Goal: Transaction & Acquisition: Purchase product/service

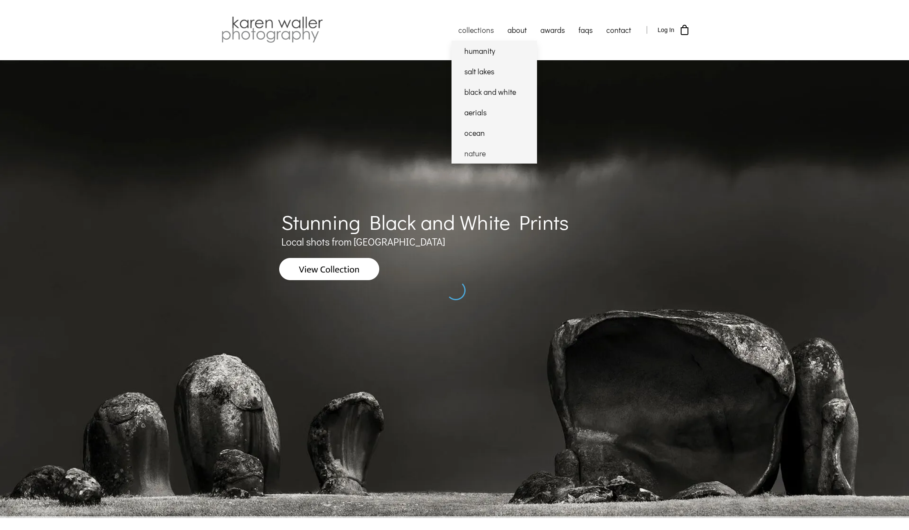
click at [471, 152] on link "nature" at bounding box center [493, 153] width 85 height 21
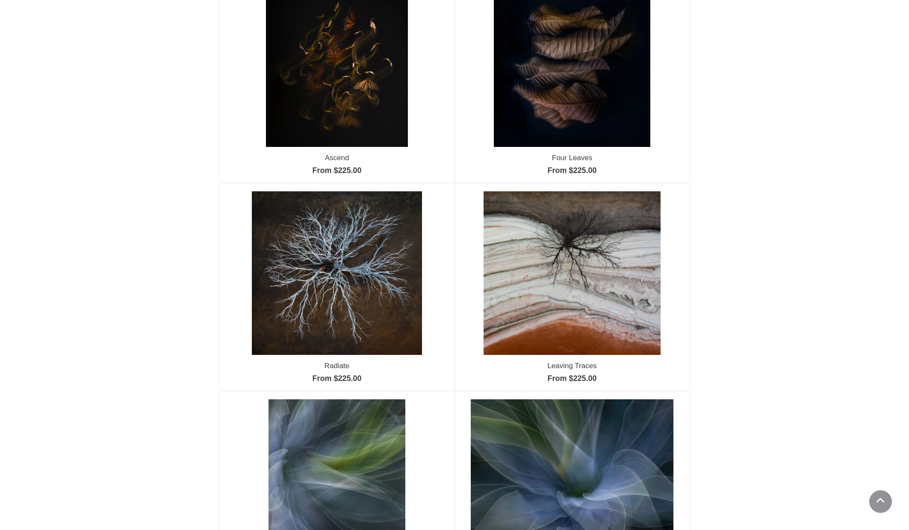
scroll to position [129, 0]
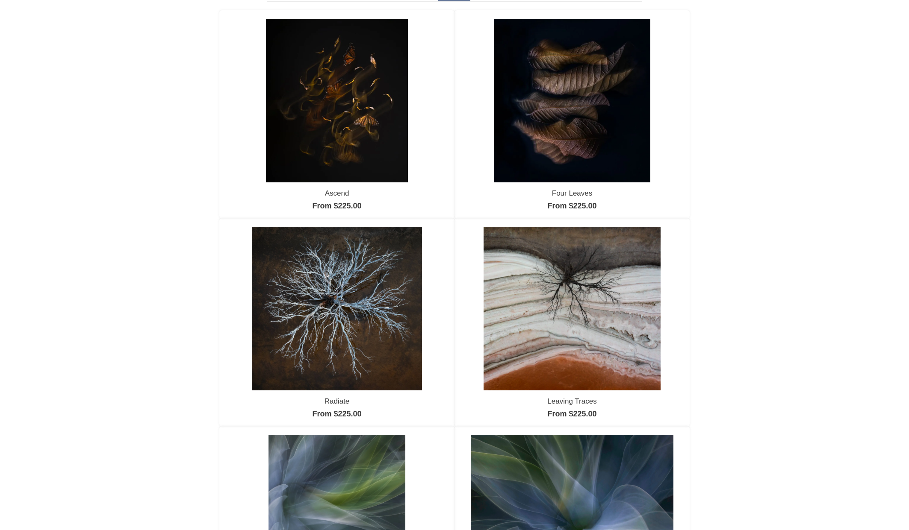
click at [580, 138] on img at bounding box center [572, 100] width 157 height 163
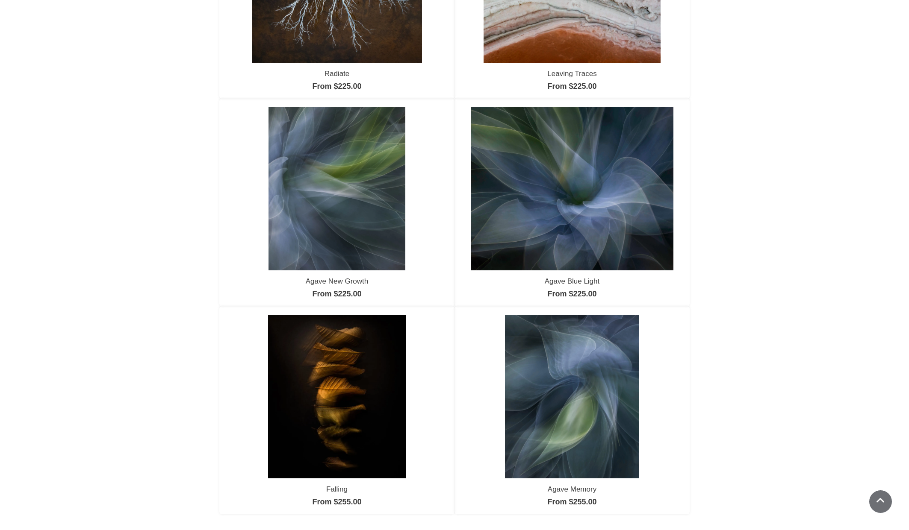
scroll to position [471, 0]
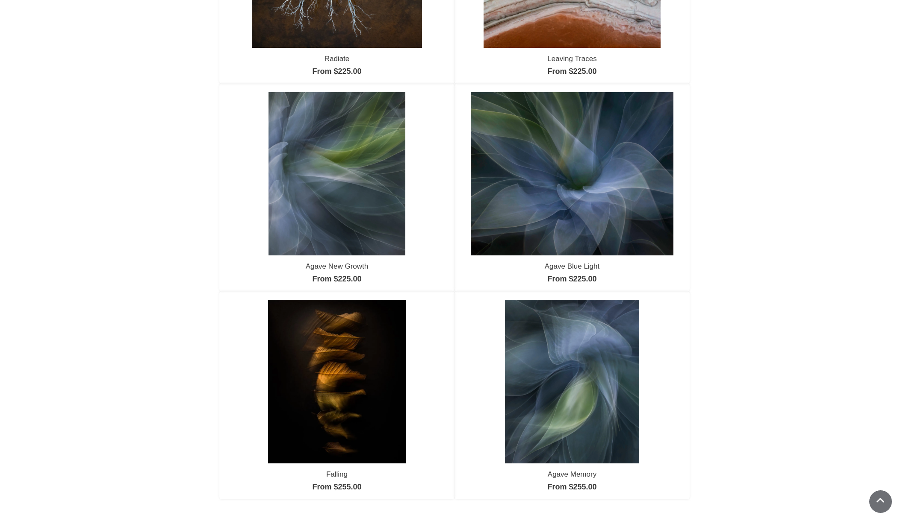
click at [339, 386] on img at bounding box center [337, 381] width 138 height 163
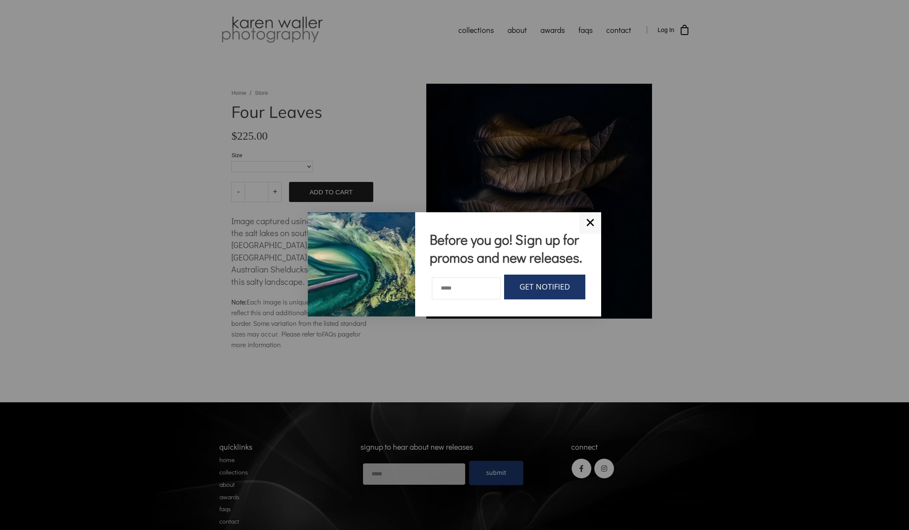
click at [589, 212] on link "✕" at bounding box center [590, 222] width 22 height 21
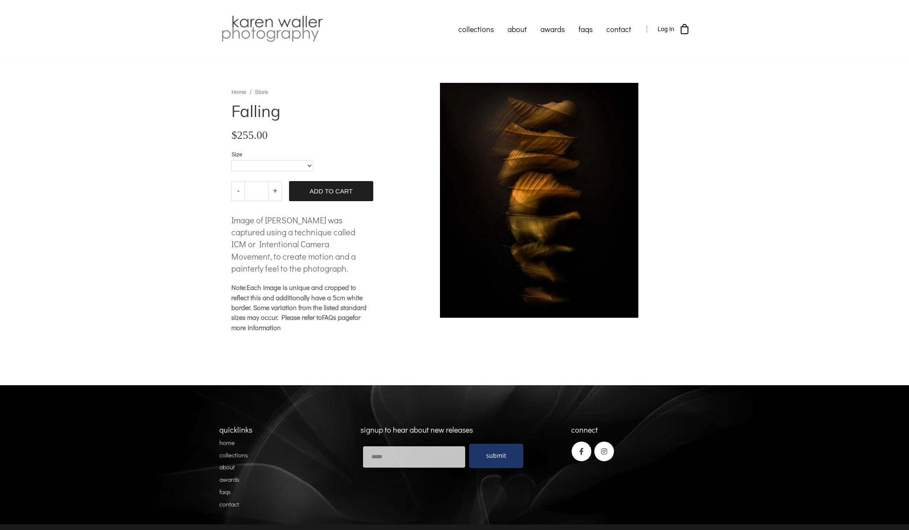
scroll to position [0, 0]
